Goal: Information Seeking & Learning: Learn about a topic

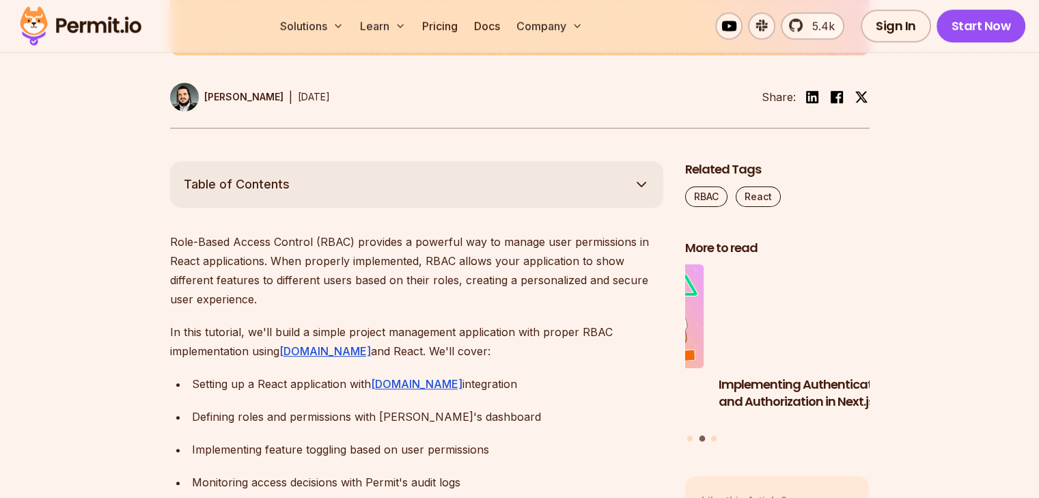
scroll to position [666, 0]
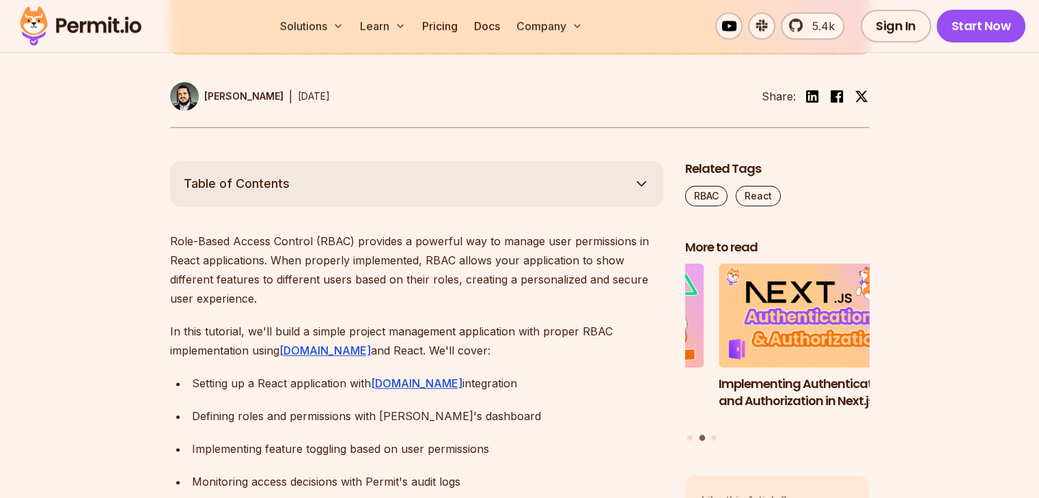
click at [200, 96] on link "[PERSON_NAME]" at bounding box center [226, 96] width 113 height 29
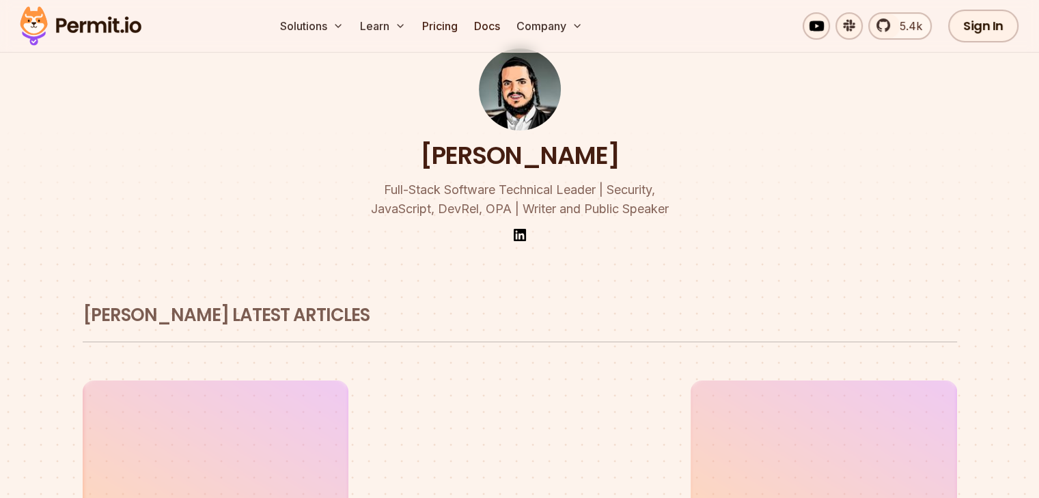
scroll to position [74, 0]
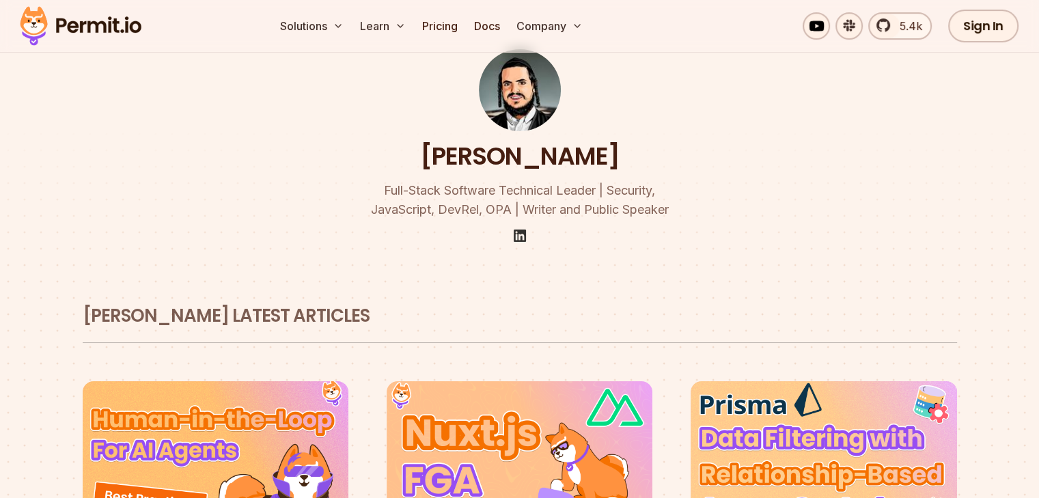
click at [523, 240] on img at bounding box center [519, 235] width 16 height 16
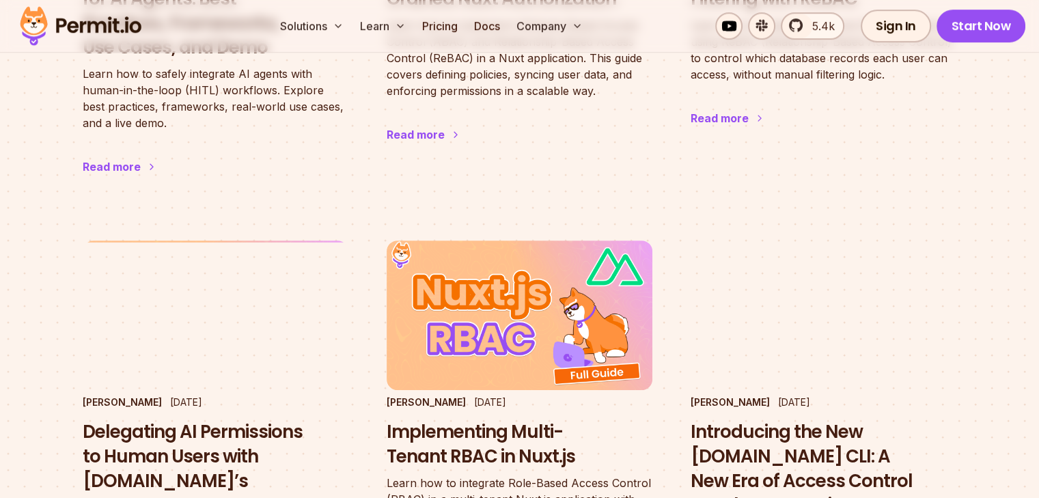
scroll to position [673, 0]
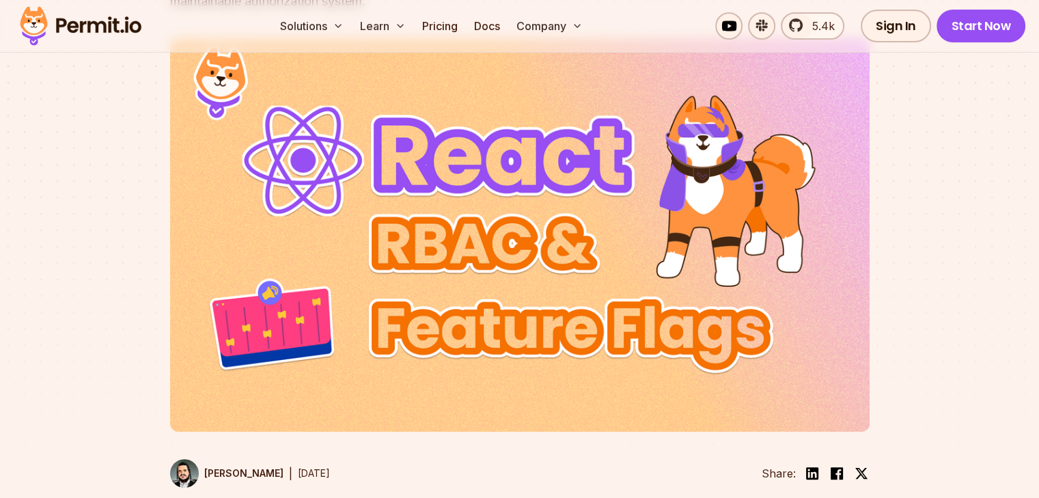
scroll to position [301, 0]
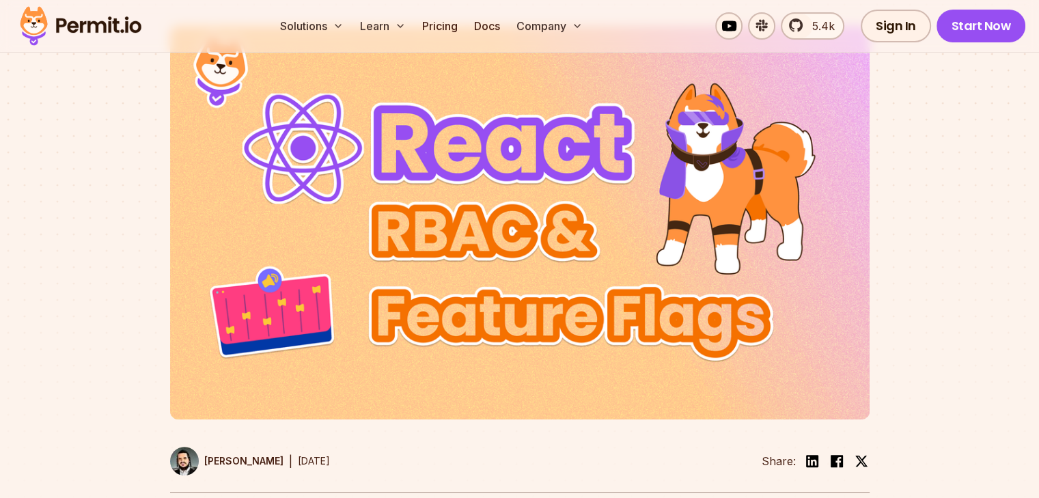
click at [242, 460] on p "[PERSON_NAME]" at bounding box center [243, 461] width 79 height 14
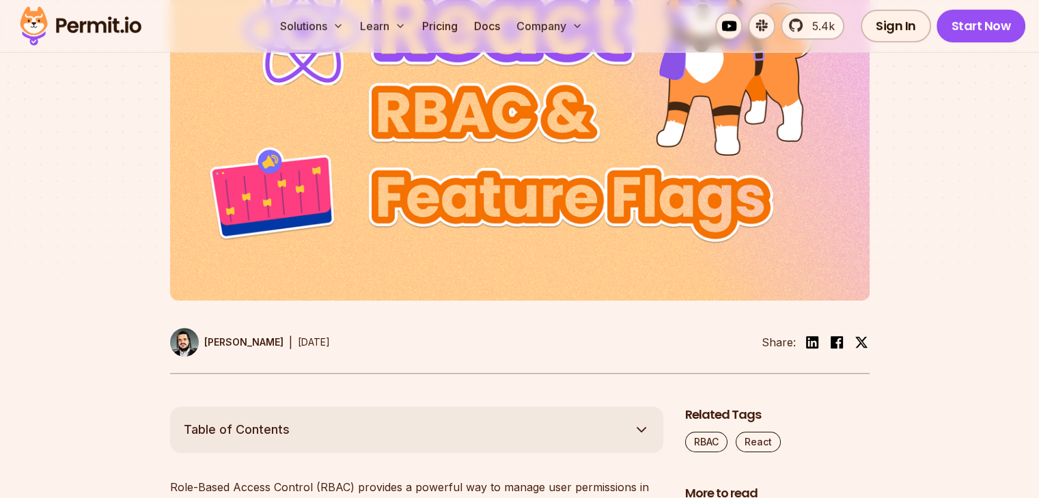
scroll to position [422, 0]
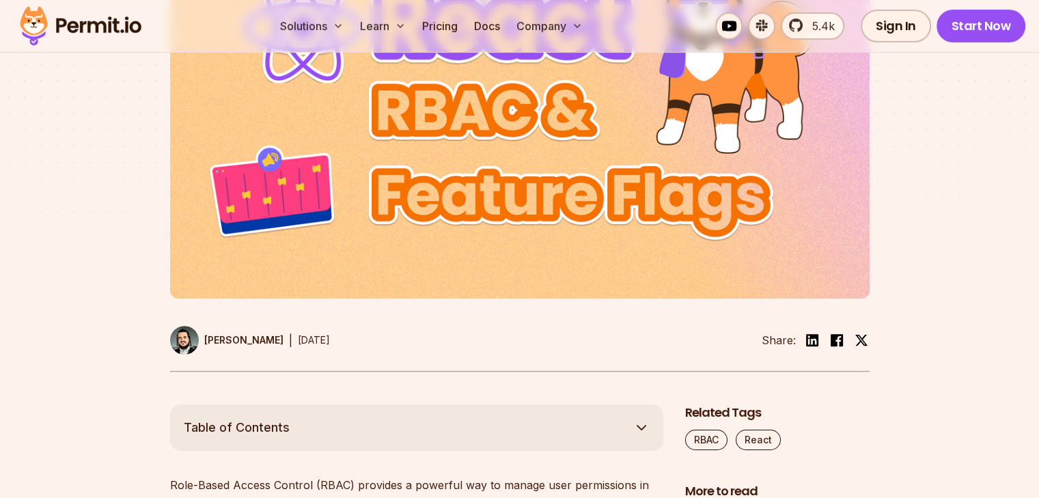
click at [42, 102] on div at bounding box center [519, 147] width 1039 height 514
drag, startPoint x: 57, startPoint y: 45, endPoint x: 998, endPoint y: 255, distance: 964.1
click at [998, 255] on div at bounding box center [519, 147] width 1039 height 514
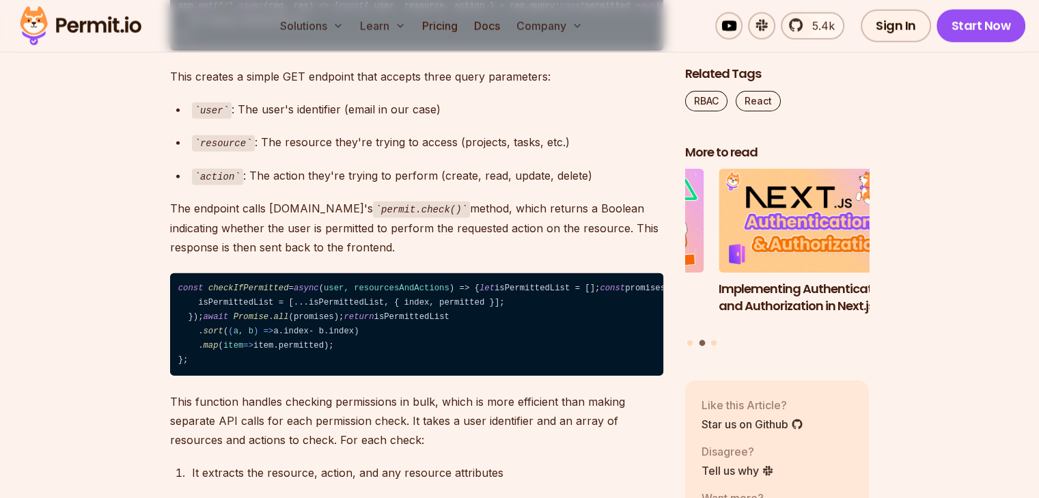
scroll to position [9090, 0]
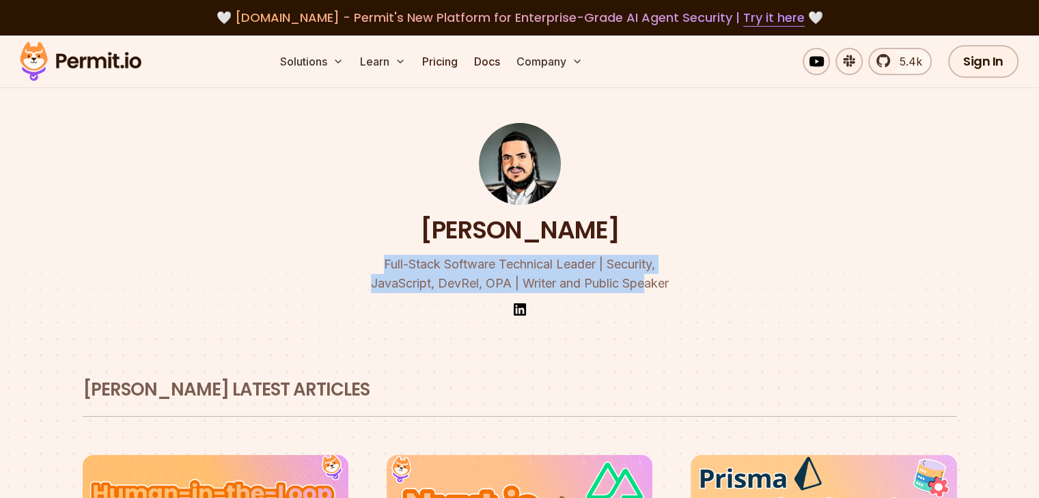
drag, startPoint x: 376, startPoint y: 257, endPoint x: 646, endPoint y: 279, distance: 270.6
click at [646, 279] on p "Full-Stack Software Technical Leader | Security, JavaScript, DevRel, OPA | Writ…" at bounding box center [519, 274] width 524 height 38
click at [526, 315] on img at bounding box center [519, 309] width 16 height 16
